Goal: Task Accomplishment & Management: Use online tool/utility

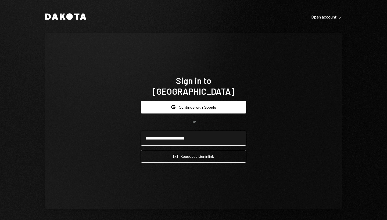
type input "**********"
click at [192, 151] on button "Email Request a sign in link" at bounding box center [193, 156] width 105 height 13
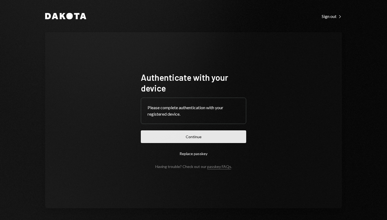
click at [195, 138] on button "Continue" at bounding box center [193, 137] width 105 height 13
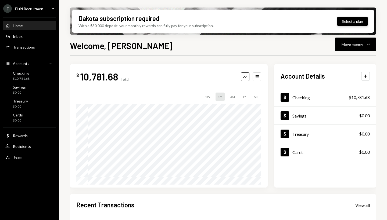
click at [350, 24] on button "Select a plan" at bounding box center [352, 21] width 30 height 9
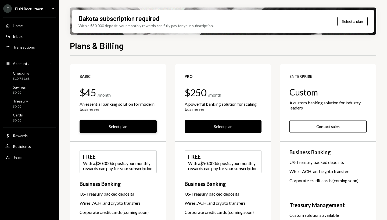
click at [129, 124] on button "Select plan" at bounding box center [118, 126] width 77 height 13
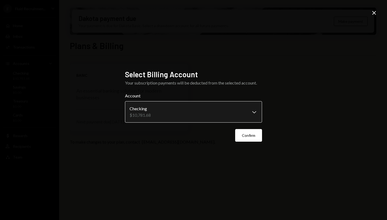
click at [246, 118] on body "**********" at bounding box center [193, 110] width 387 height 220
click at [253, 136] on button "Confirm" at bounding box center [248, 135] width 27 height 13
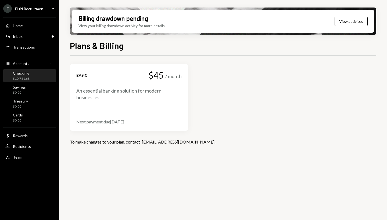
click at [26, 73] on div "Checking" at bounding box center [21, 73] width 17 height 5
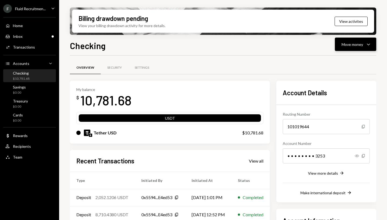
click at [362, 47] on div "Move money Caret Down" at bounding box center [356, 44] width 28 height 6
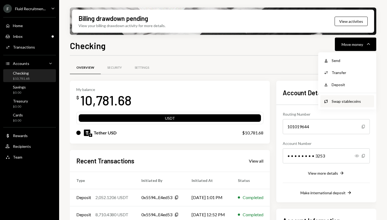
click at [354, 100] on div "Swap stablecoins" at bounding box center [351, 102] width 39 height 6
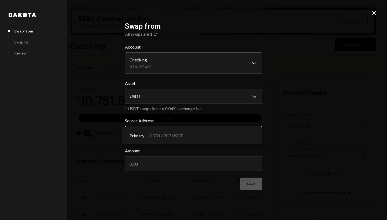
click at [239, 132] on body "F Fluid Recruitmen... Caret Down Home Home Inbox Inbox Activities Transactions …" at bounding box center [193, 110] width 387 height 220
click at [220, 97] on body "F Fluid Recruitmen... Caret Down Home Home Inbox Inbox Activities Transactions …" at bounding box center [193, 110] width 387 height 220
click at [211, 133] on body "F Fluid Recruitmen... Caret Down Home Home Inbox Inbox Activities Transactions …" at bounding box center [193, 110] width 387 height 220
click at [207, 168] on input "Amount" at bounding box center [193, 163] width 137 height 15
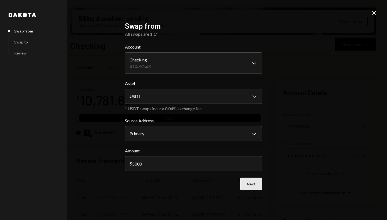
type input "5000"
click at [253, 184] on button "Next" at bounding box center [251, 184] width 22 height 13
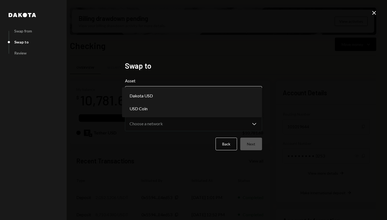
click at [209, 90] on body "F Fluid Recruitmen... Caret Down Home Home Inbox Inbox Activities Transactions …" at bounding box center [193, 110] width 387 height 220
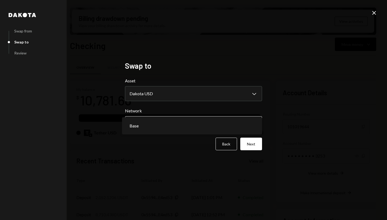
click at [195, 123] on body "F Fluid Recruitmen... Caret Down Home Home Inbox Inbox Activities Transactions …" at bounding box center [193, 110] width 387 height 220
click at [253, 125] on body "F Fluid Recruitmen... Caret Down Home Home Inbox Inbox Activities Transactions …" at bounding box center [193, 110] width 387 height 220
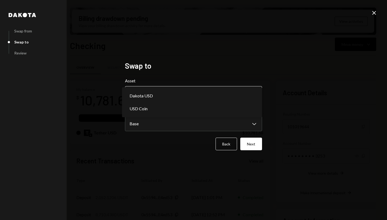
click at [253, 95] on body "F Fluid Recruitmen... Caret Down Home Home Inbox Inbox Activities Transactions …" at bounding box center [193, 110] width 387 height 220
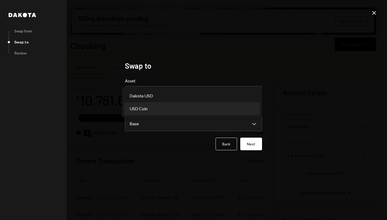
select select "****"
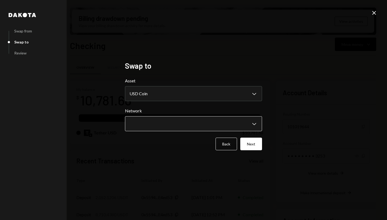
click at [206, 125] on body "F Fluid Recruitmen... Caret Down Home Home Inbox Inbox Activities Transactions …" at bounding box center [193, 110] width 387 height 220
click at [257, 146] on button "Next" at bounding box center [251, 144] width 22 height 13
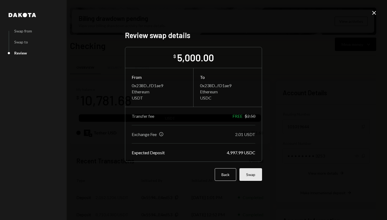
click at [253, 176] on button "Swap" at bounding box center [250, 174] width 23 height 13
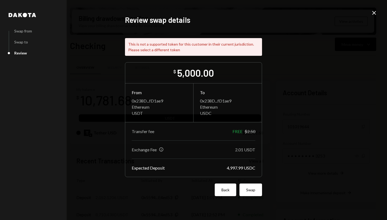
click at [225, 191] on button "Back" at bounding box center [225, 190] width 21 height 13
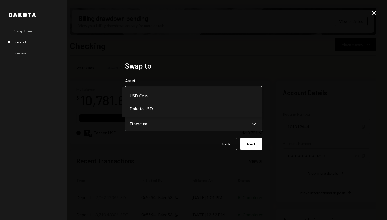
click at [229, 98] on body "F Fluid Recruitmen... Caret Down Home Home Inbox Inbox Activities Transactions …" at bounding box center [193, 110] width 387 height 220
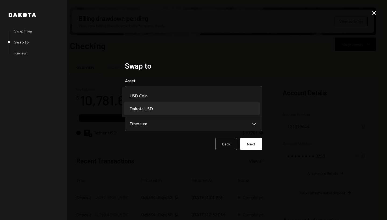
select select "*****"
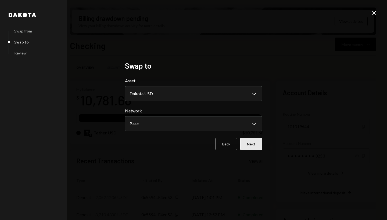
click at [253, 144] on button "Next" at bounding box center [251, 144] width 22 height 13
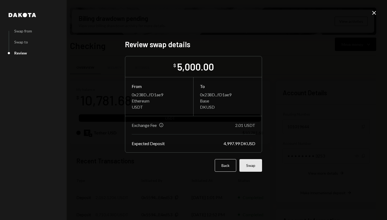
click at [256, 169] on button "Swap" at bounding box center [250, 165] width 23 height 13
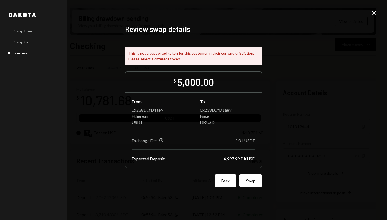
click at [230, 180] on button "Back" at bounding box center [225, 181] width 21 height 13
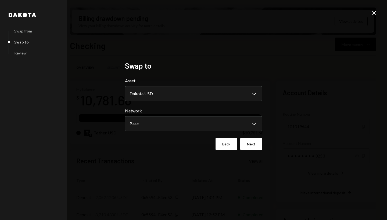
click at [227, 141] on button "Back" at bounding box center [226, 144] width 21 height 13
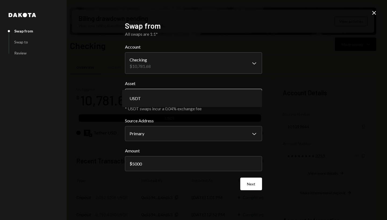
click at [209, 99] on body "F Fluid Recruitmen... Caret Down Home Home Inbox Inbox Activities Transactions …" at bounding box center [193, 110] width 387 height 220
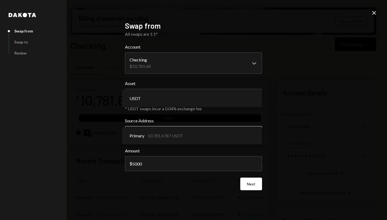
click at [216, 130] on body "F Fluid Recruitmen... Caret Down Home Home Inbox Inbox Activities Transactions …" at bounding box center [193, 110] width 387 height 220
click at [208, 162] on input "5000" at bounding box center [193, 163] width 137 height 15
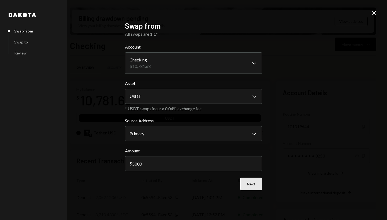
click at [250, 190] on button "Next" at bounding box center [251, 184] width 22 height 13
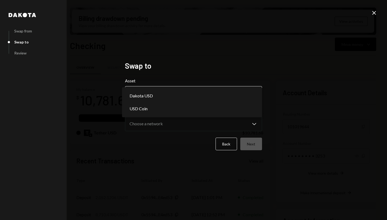
click at [237, 97] on body "F Fluid Recruitmen... Caret Down Home Home Inbox Inbox Activities Transactions …" at bounding box center [193, 110] width 387 height 220
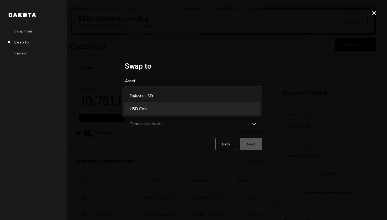
select select "****"
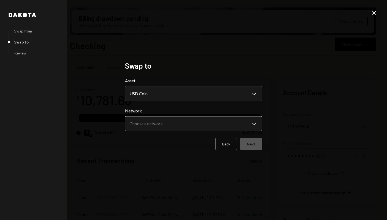
click at [211, 122] on body "F Fluid Recruitmen... Caret Down Home Home Inbox Inbox Activities Transactions …" at bounding box center [193, 110] width 387 height 220
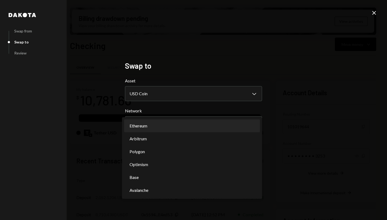
select select "**********"
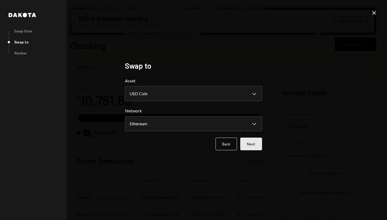
click at [254, 143] on button "Next" at bounding box center [251, 144] width 22 height 13
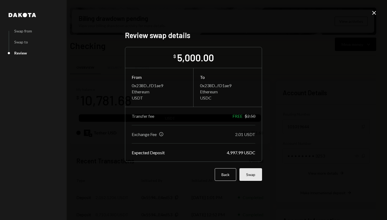
click at [255, 172] on button "Swap" at bounding box center [250, 174] width 23 height 13
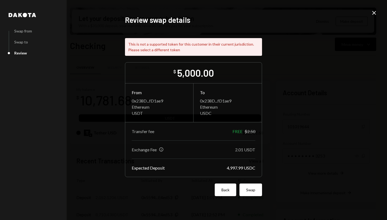
click at [232, 190] on button "Back" at bounding box center [225, 190] width 21 height 13
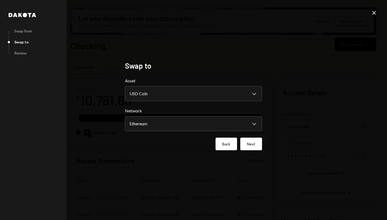
click at [229, 145] on button "Back" at bounding box center [226, 144] width 21 height 13
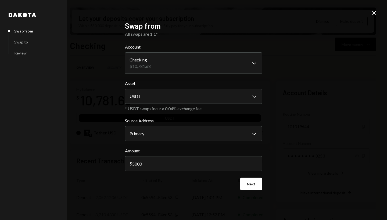
click at [375, 13] on icon "Close" at bounding box center [374, 13] width 6 height 6
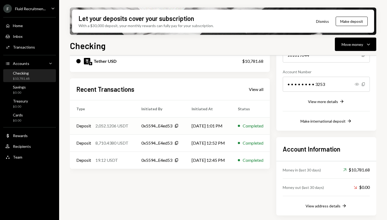
scroll to position [50, 0]
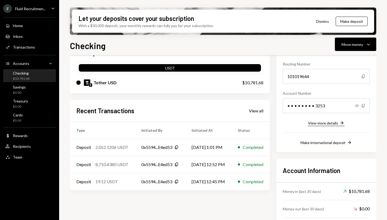
click at [327, 122] on div "View more details" at bounding box center [323, 123] width 30 height 5
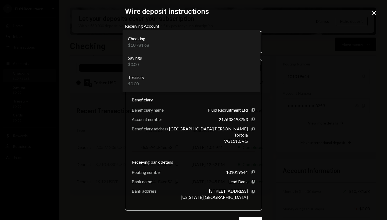
click at [251, 43] on body "F Fluid Recruitmen... Caret Down Home Home Inbox Inbox Activities Transactions …" at bounding box center [193, 110] width 387 height 220
click at [370, 13] on div "**********" at bounding box center [193, 110] width 387 height 220
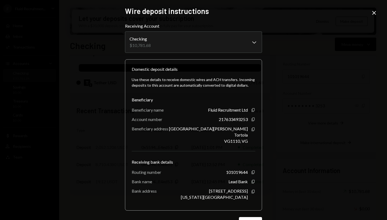
click at [374, 13] on icon "Close" at bounding box center [374, 13] width 6 height 6
